Goal: Navigation & Orientation: Find specific page/section

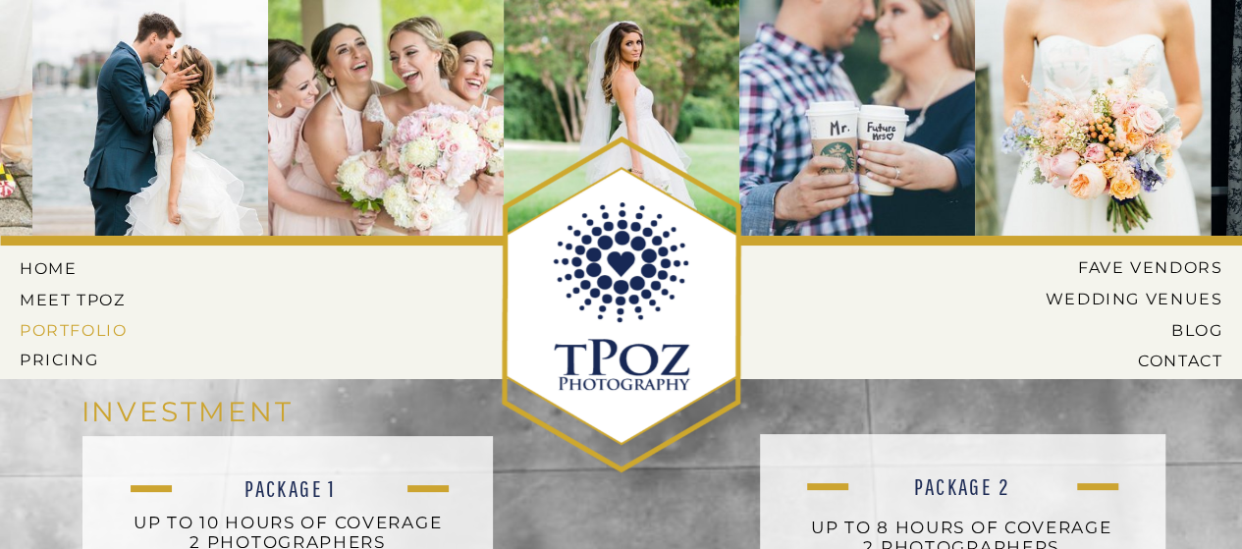
click at [107, 325] on nav "PORTFOLIO" at bounding box center [76, 330] width 112 height 18
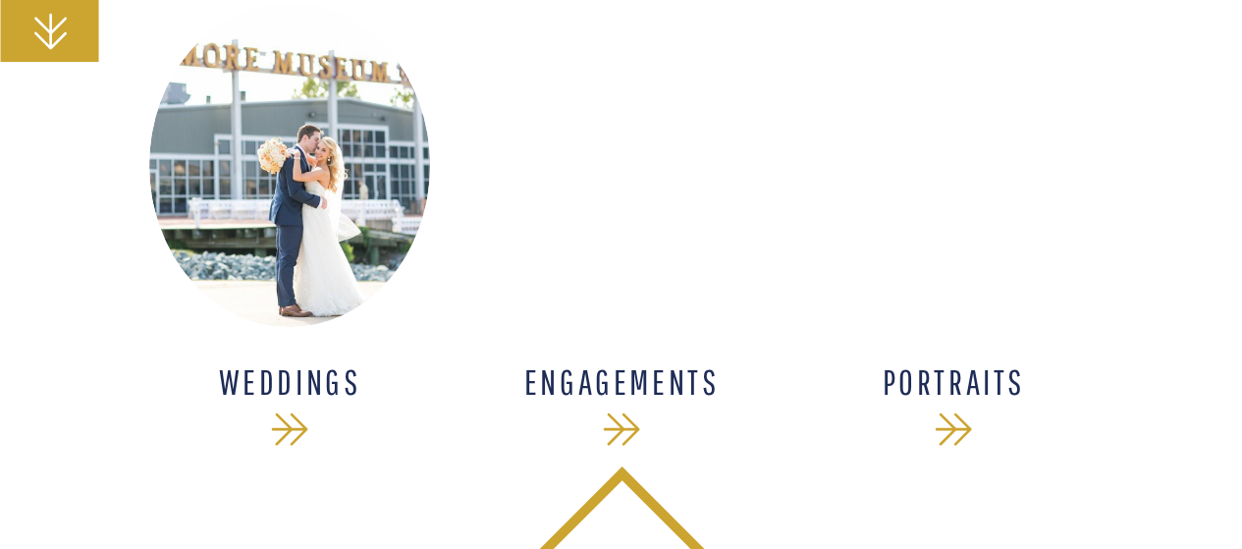
scroll to position [521, 0]
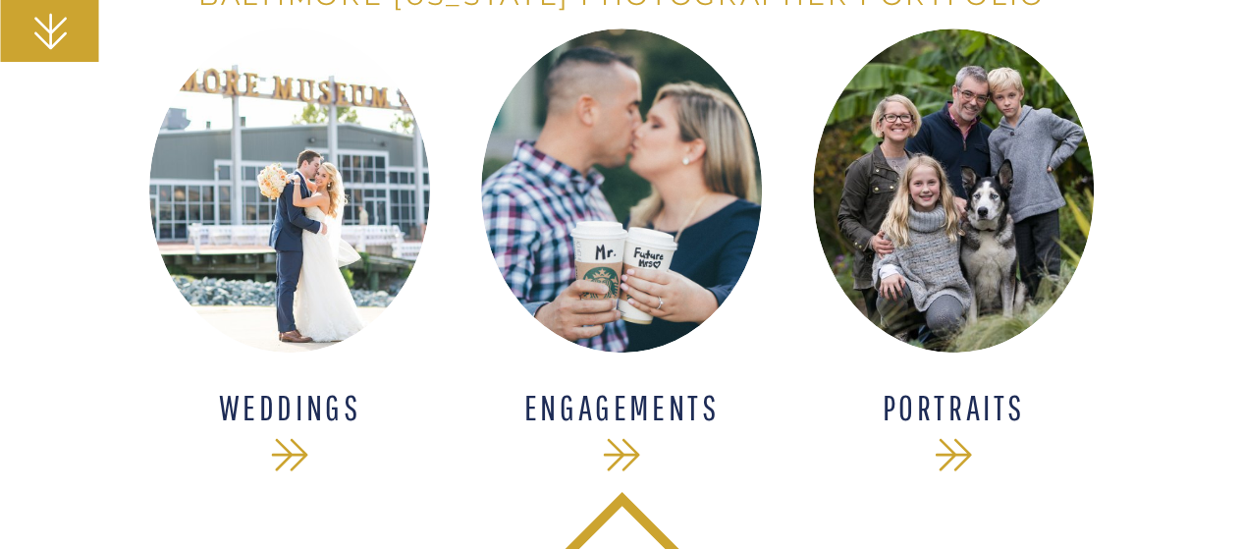
click at [307, 398] on h1 "WEDDINGS" at bounding box center [290, 408] width 256 height 37
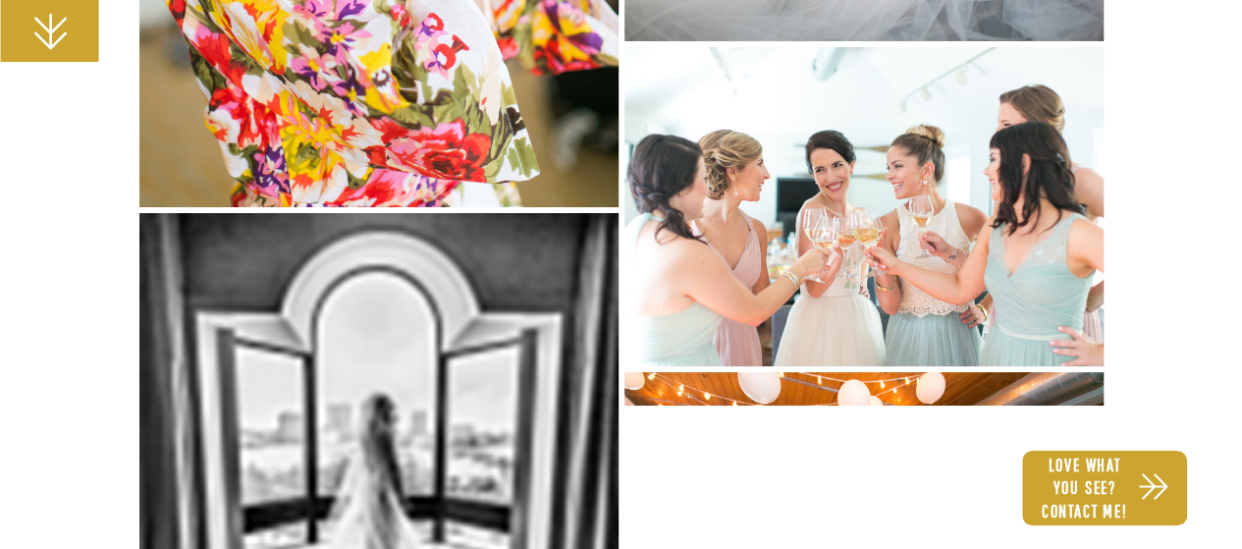
scroll to position [7288, 0]
